Goal: Task Accomplishment & Management: Manage account settings

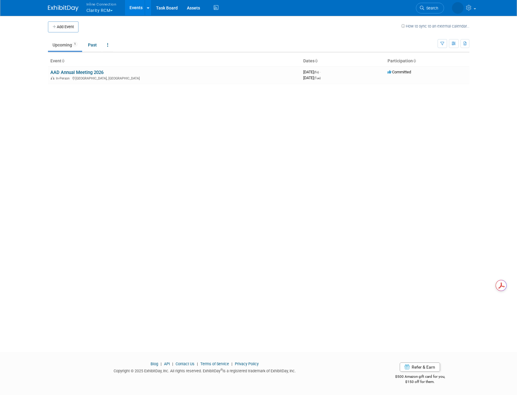
click at [112, 8] on button "Inline Connection Clarity RCM" at bounding box center [105, 8] width 38 height 16
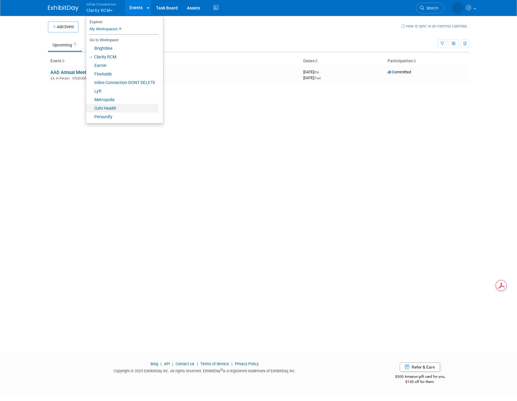
click at [134, 109] on link "Oshi Health" at bounding box center [122, 108] width 72 height 9
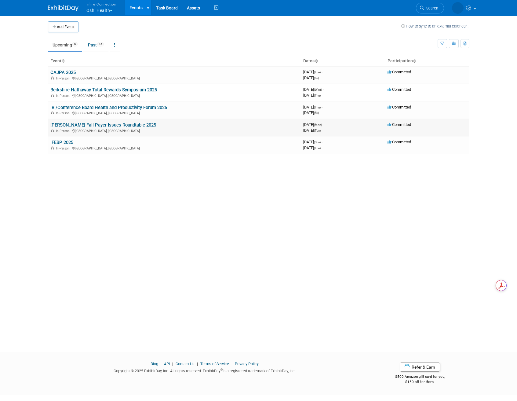
click at [81, 125] on link "[PERSON_NAME] Fall Payer Issues Roundtable 2025" at bounding box center [103, 124] width 106 height 5
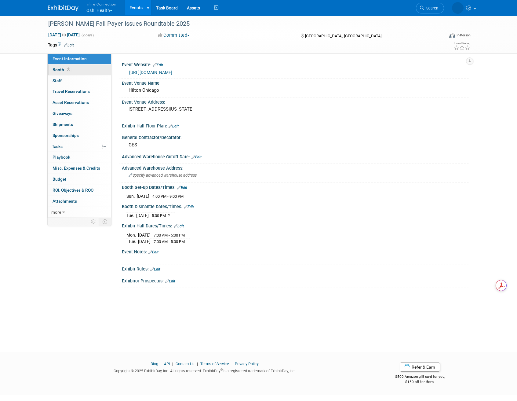
click at [82, 71] on link "Booth" at bounding box center [80, 69] width 64 height 11
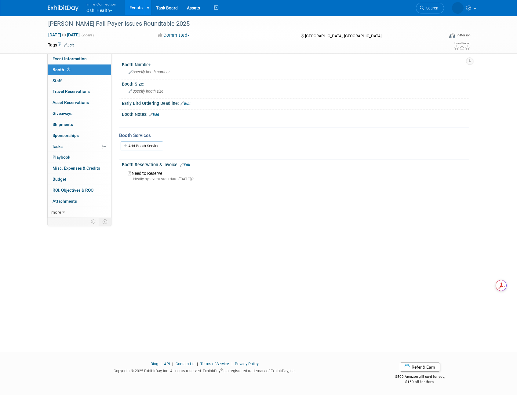
click at [154, 113] on link "Edit" at bounding box center [154, 114] width 10 height 4
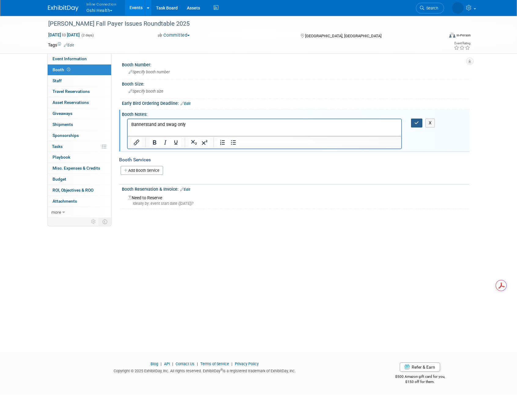
click at [419, 122] on icon "button" at bounding box center [417, 123] width 5 height 4
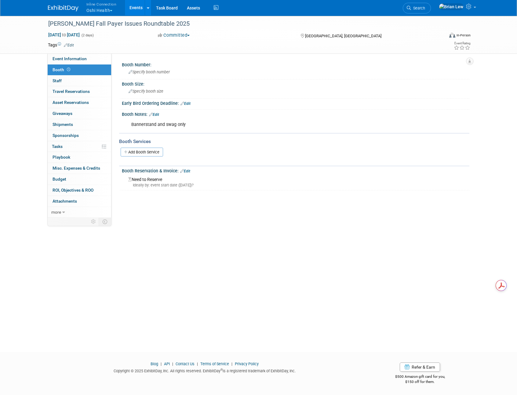
click at [190, 167] on div "Booth Reservation & Invoice: Edit" at bounding box center [296, 170] width 348 height 8
click at [190, 170] on link "Edit" at bounding box center [185, 171] width 10 height 4
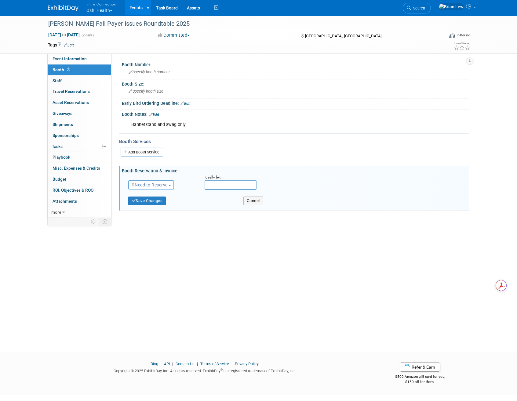
click at [162, 184] on span "Need to Reserve" at bounding box center [149, 184] width 36 height 5
click at [163, 203] on link "Reserved" at bounding box center [161, 203] width 65 height 9
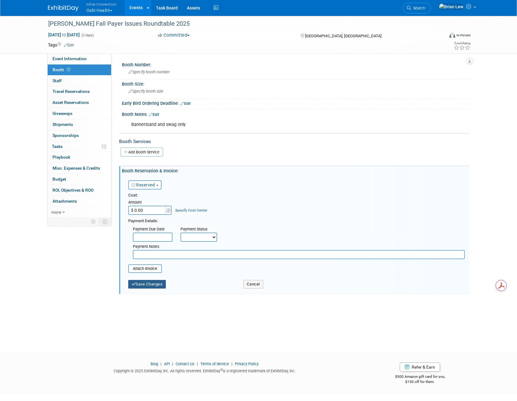
click at [154, 285] on button "Save Changes" at bounding box center [147, 284] width 38 height 9
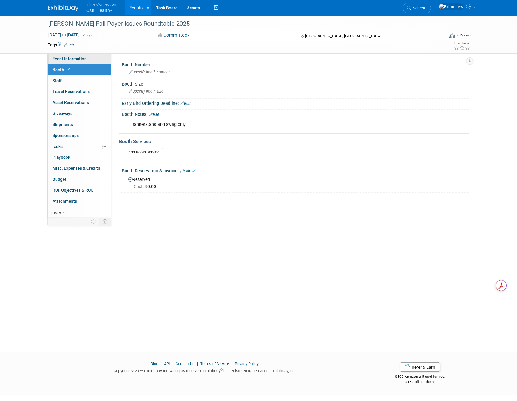
click at [83, 59] on span "Event Information" at bounding box center [70, 58] width 34 height 5
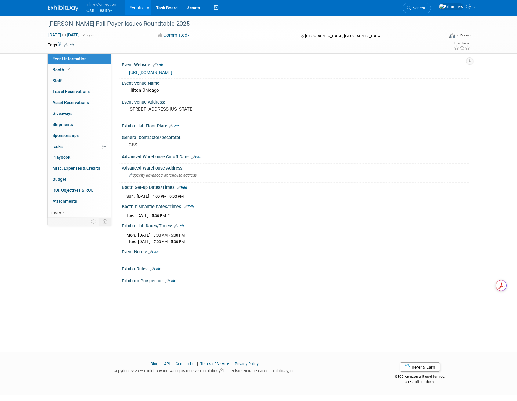
click at [131, 10] on link "Events" at bounding box center [136, 7] width 22 height 15
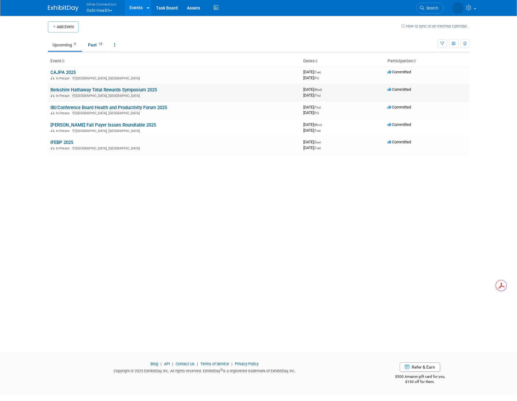
click at [132, 91] on link "Berkshire Hathaway Total Rewards Symposium 2025" at bounding box center [103, 89] width 107 height 5
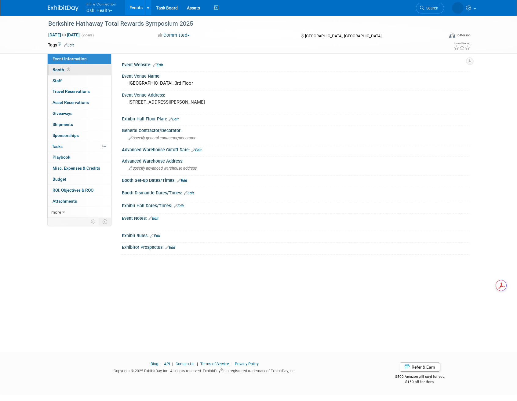
click at [82, 69] on link "Booth" at bounding box center [80, 69] width 64 height 11
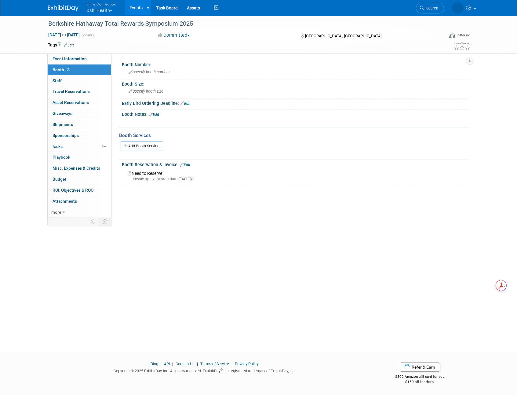
click at [144, 114] on div "Booth Notes: Edit" at bounding box center [296, 114] width 348 height 8
click at [155, 114] on link "Edit" at bounding box center [154, 114] width 10 height 4
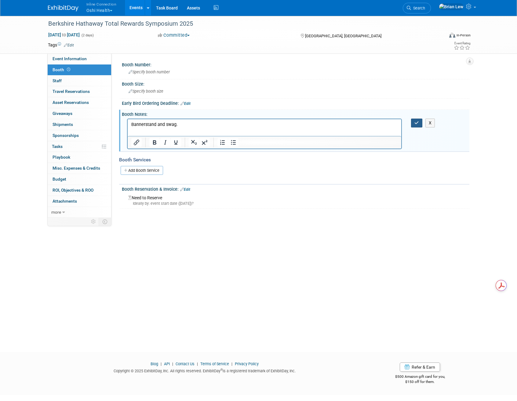
click at [418, 123] on icon "button" at bounding box center [417, 123] width 5 height 4
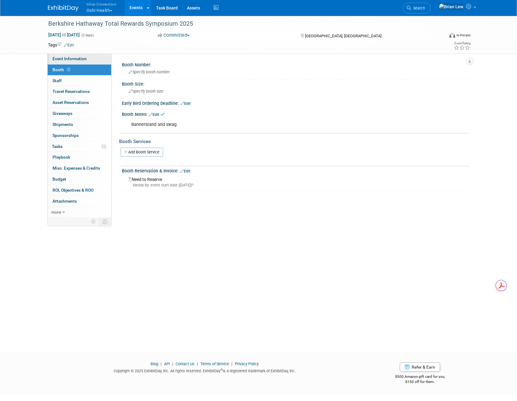
click at [84, 60] on span "Event Information" at bounding box center [70, 58] width 34 height 5
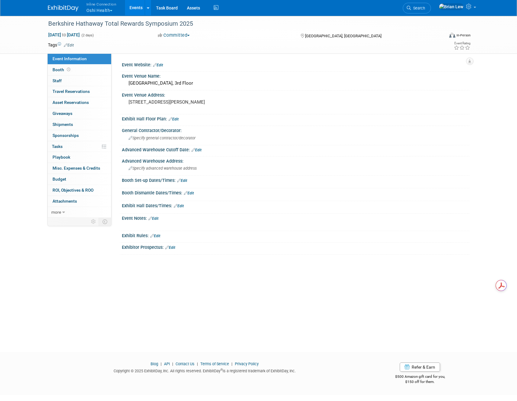
click at [133, 8] on link "Events" at bounding box center [136, 7] width 22 height 15
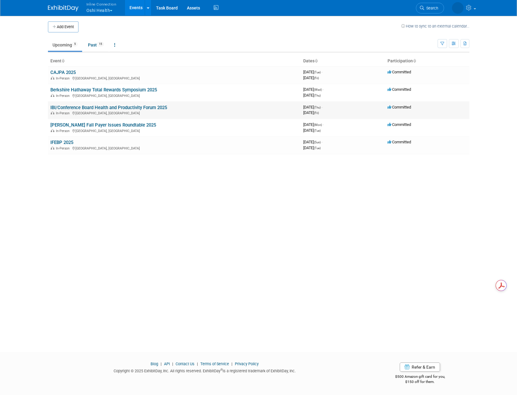
click at [156, 109] on link "IBI/Conference Board Health and Productivity Forum 2025" at bounding box center [108, 107] width 117 height 5
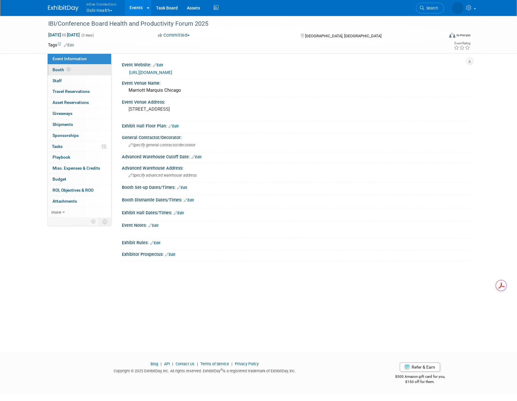
click at [87, 69] on link "Booth" at bounding box center [80, 69] width 64 height 11
